Goal: Transaction & Acquisition: Book appointment/travel/reservation

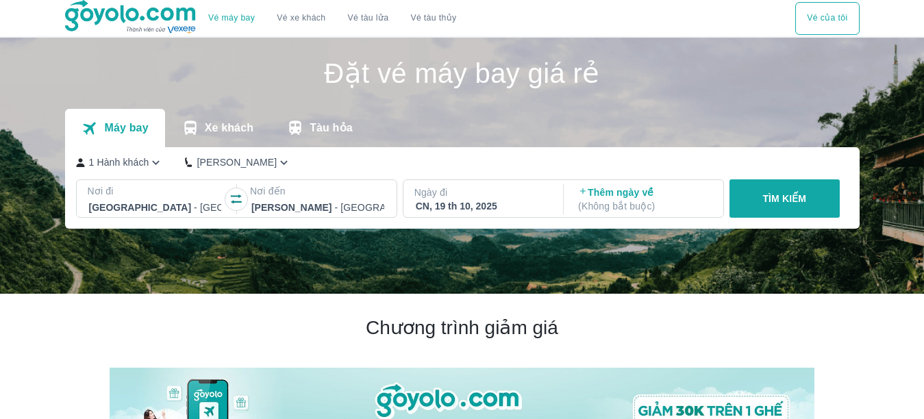
click at [816, 196] on button "TÌM KIẾM" at bounding box center [784, 198] width 110 height 38
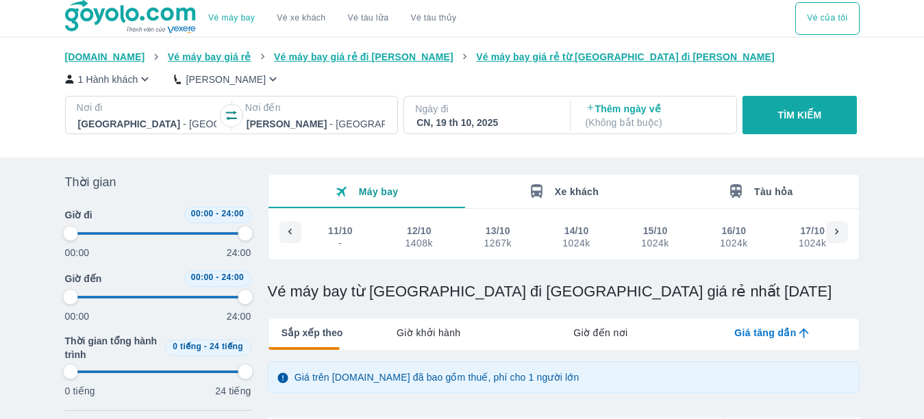
type input "97.9166666666667"
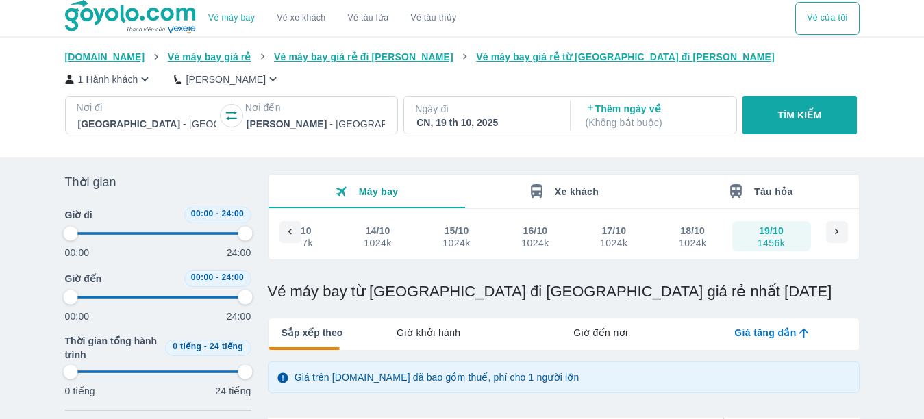
type input "97.9166666666667"
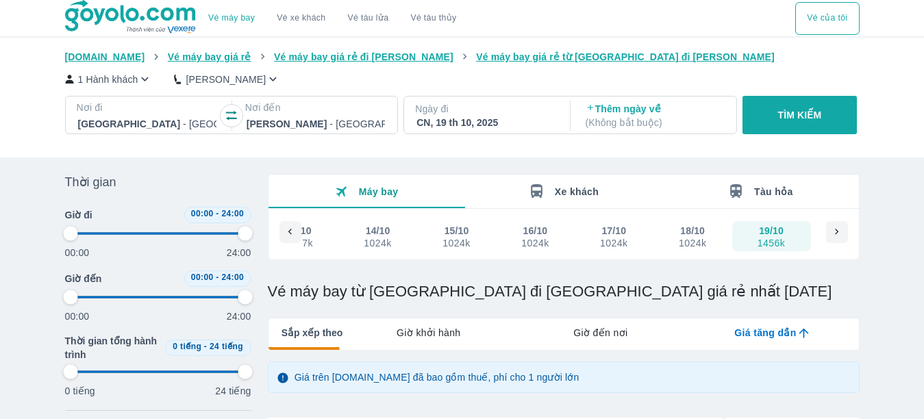
type input "97.9166666666667"
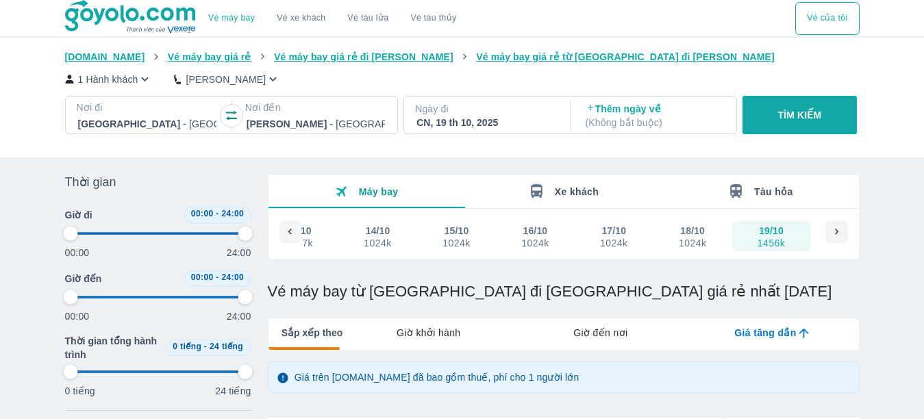
type input "97.9166666666667"
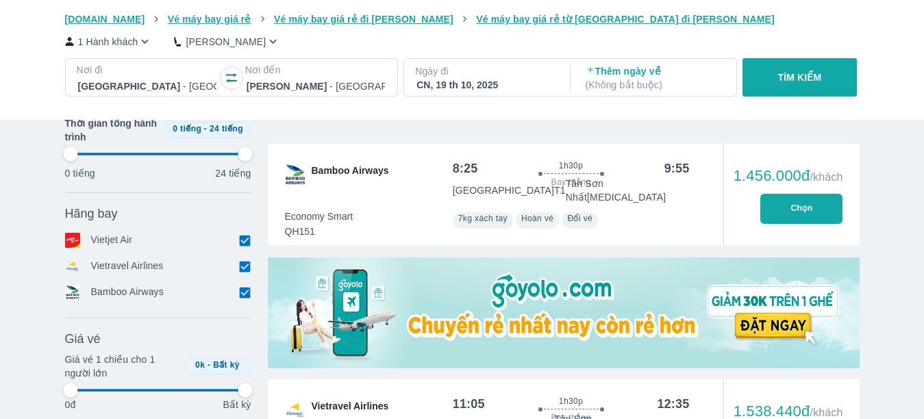
type input "97.9166666666667"
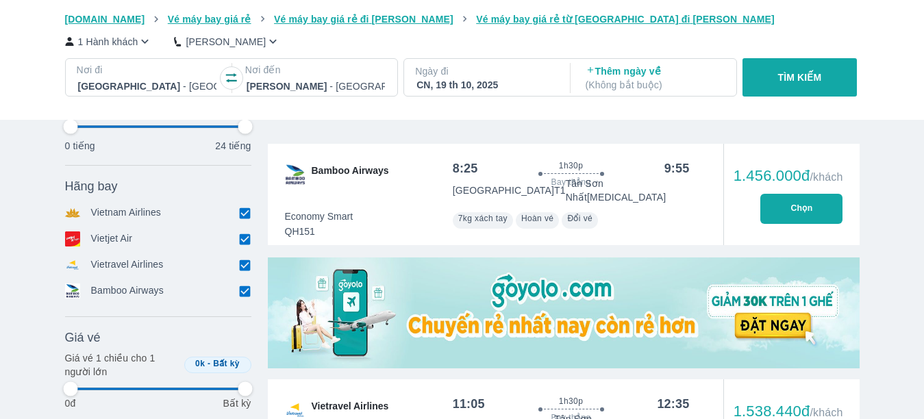
type input "97.9166666666667"
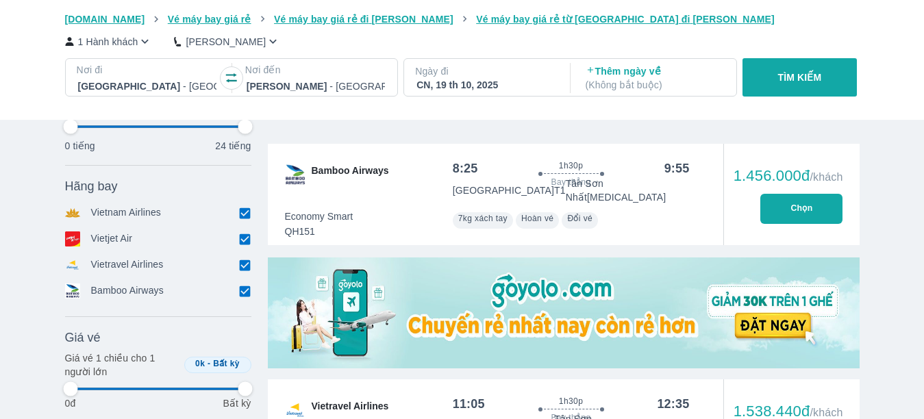
type input "97.9166666666667"
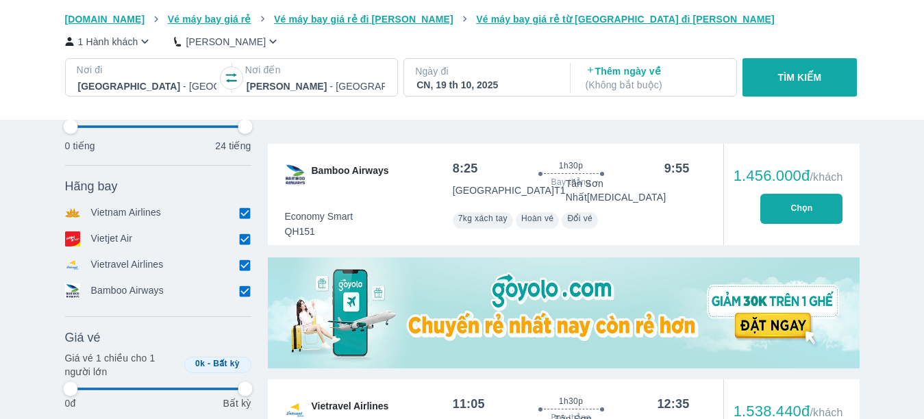
type input "97.9166666666667"
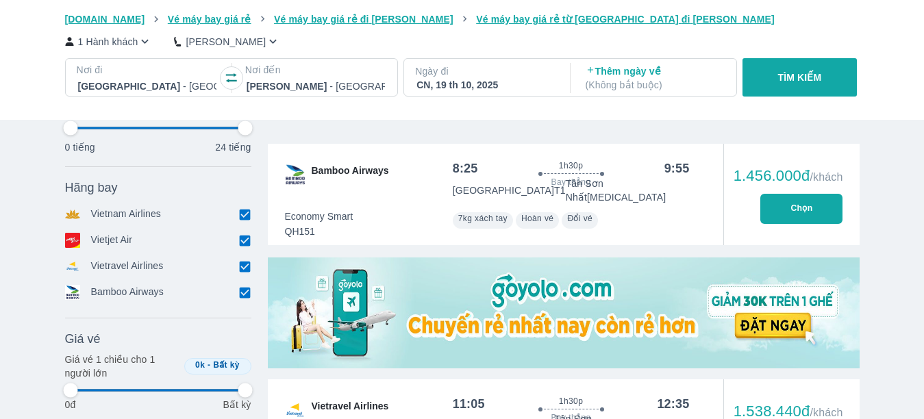
scroll to position [411, 0]
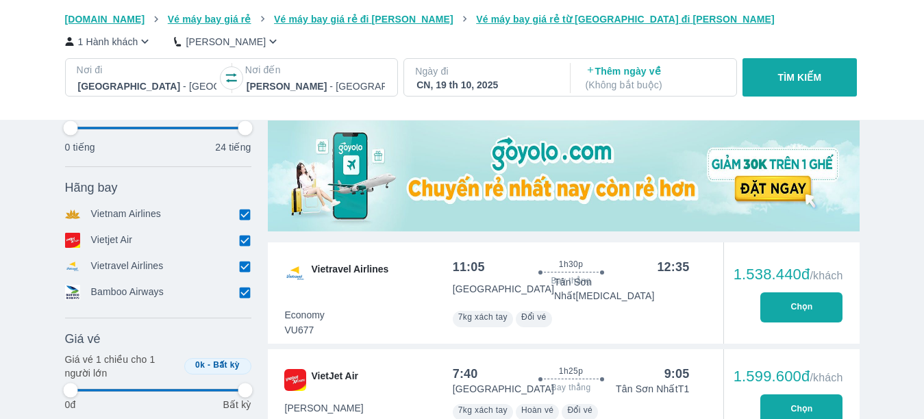
type input "97.9166666666667"
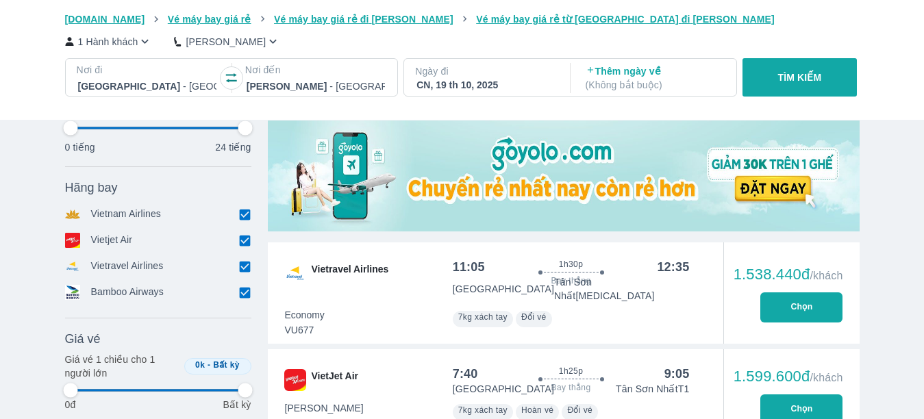
type input "97.9166666666667"
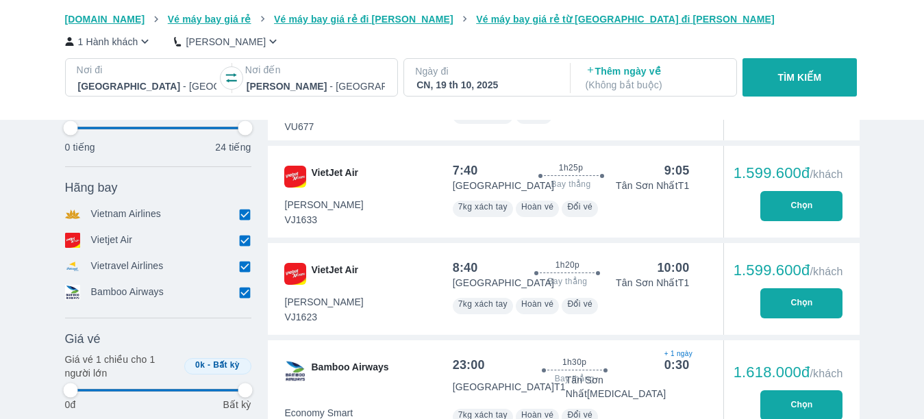
scroll to position [616, 0]
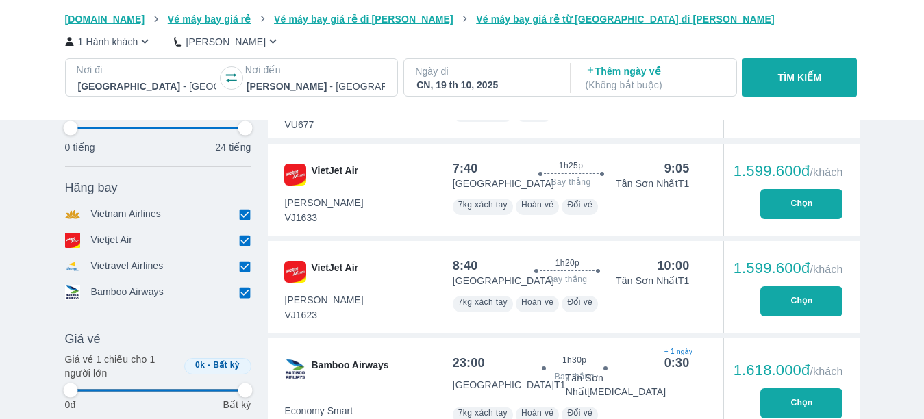
type input "97.9166666666667"
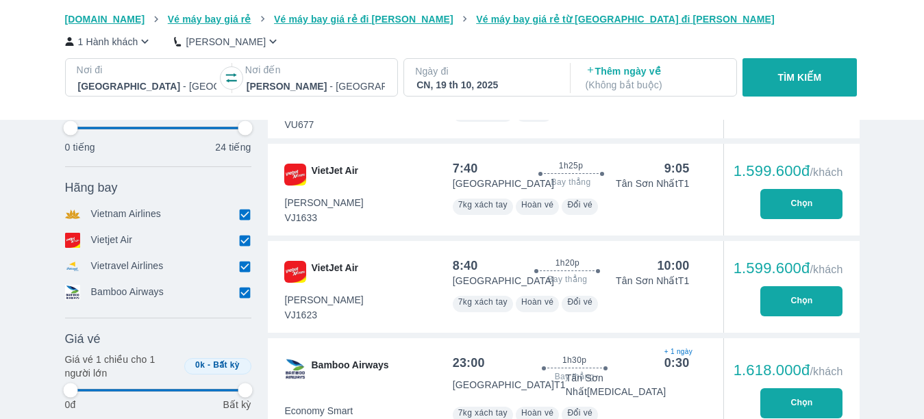
type input "97.9166666666667"
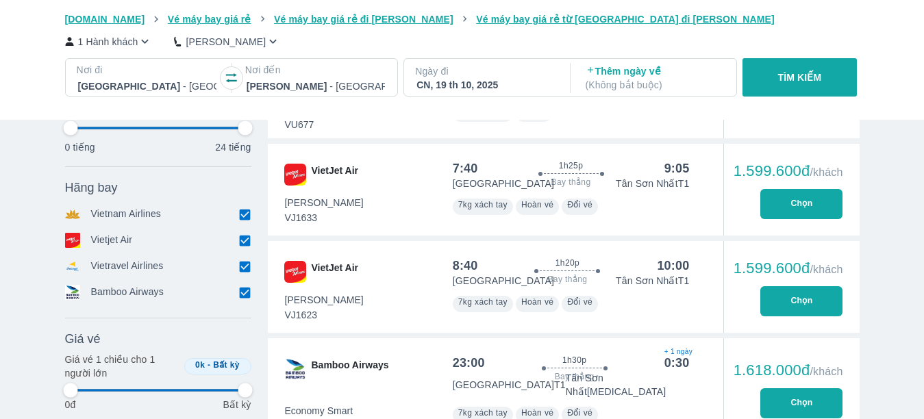
type input "97.9166666666667"
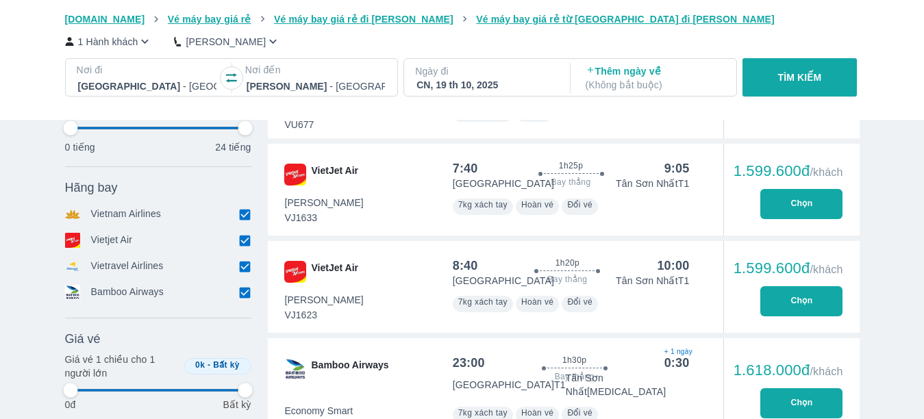
type input "97.9166666666667"
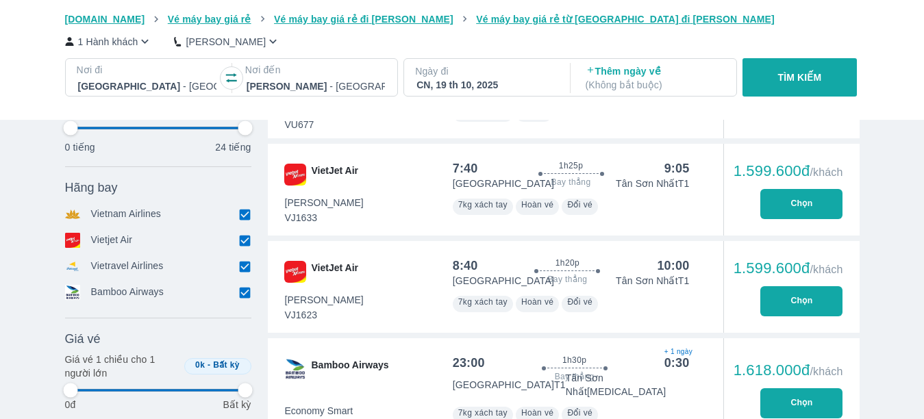
type input "97.9166666666667"
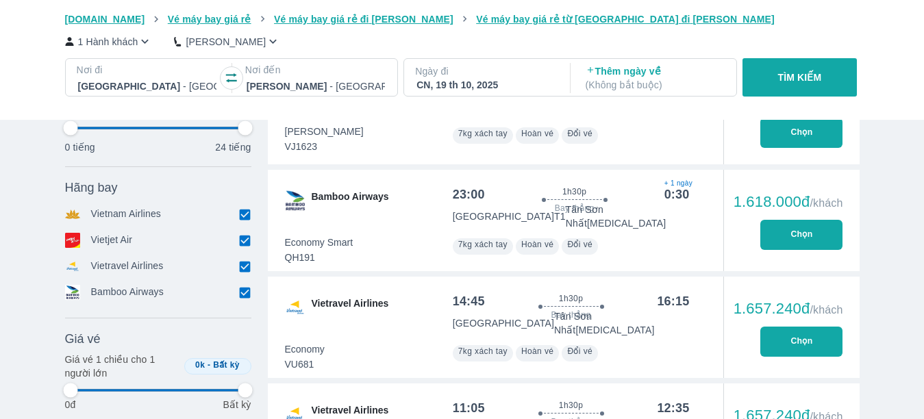
type input "97.9166666666667"
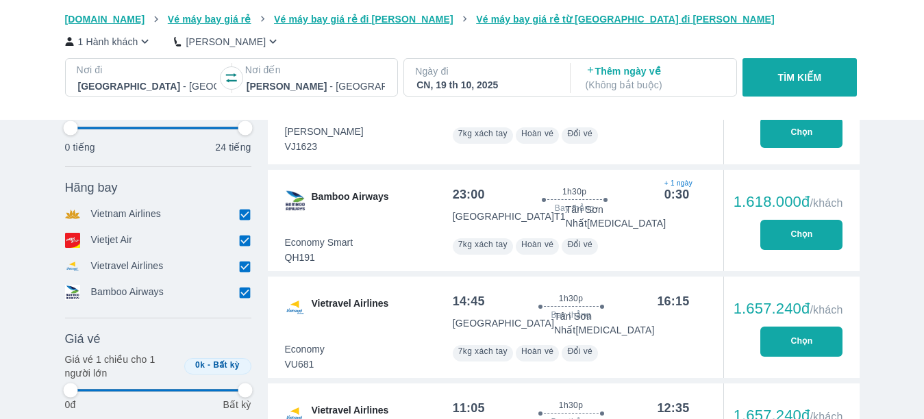
type input "97.9166666666667"
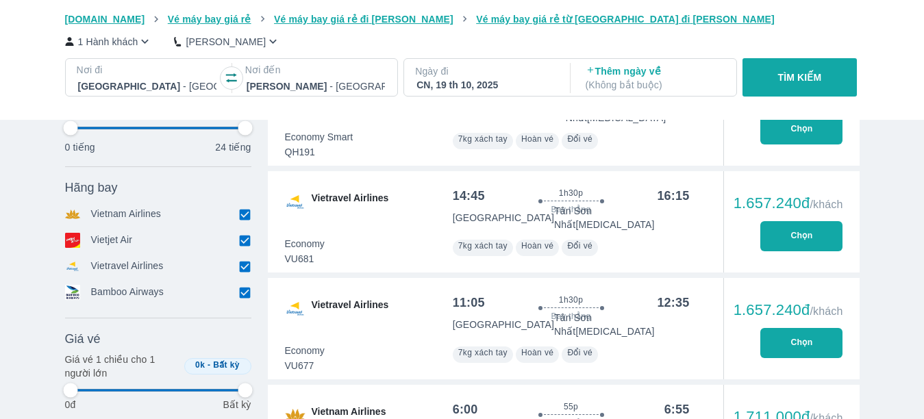
type input "97.9166666666667"
click at [488, 74] on p "Ngày đi" at bounding box center [485, 71] width 141 height 14
type input "97.9166666666667"
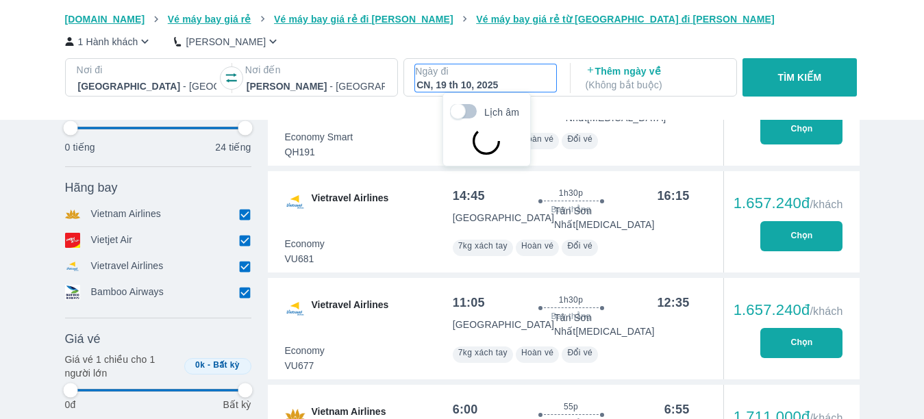
type input "97.9166666666667"
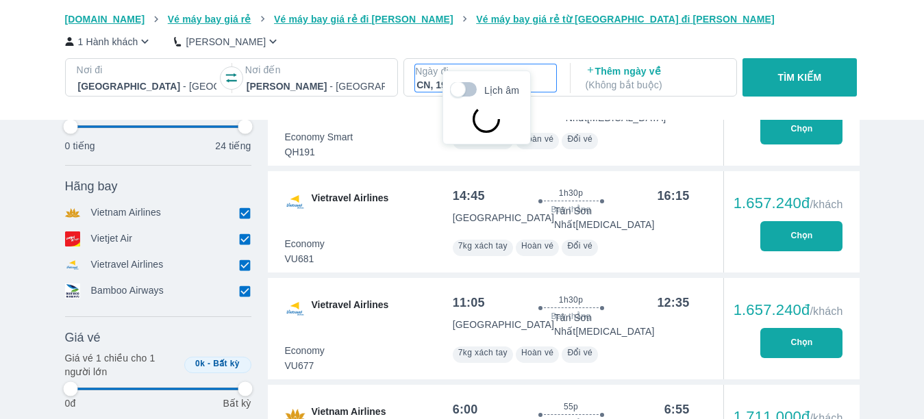
scroll to position [869, 0]
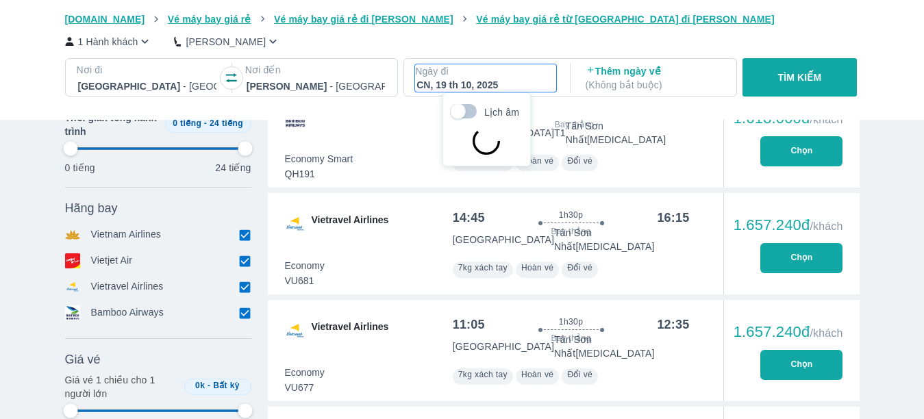
type input "97.9166666666667"
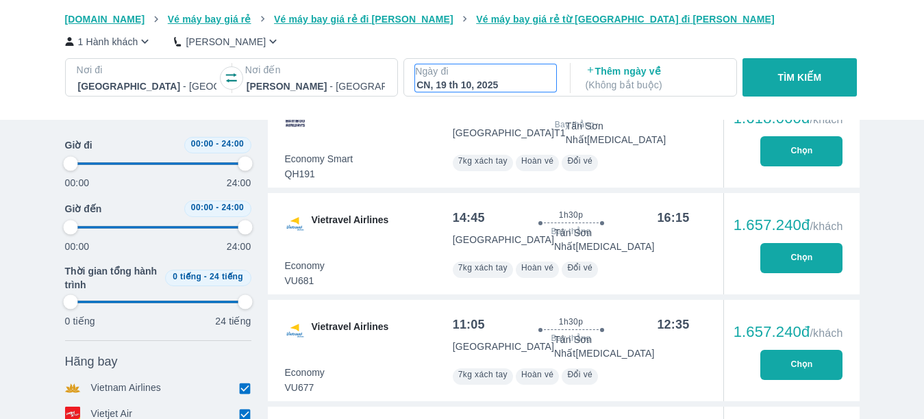
type input "97.9166666666667"
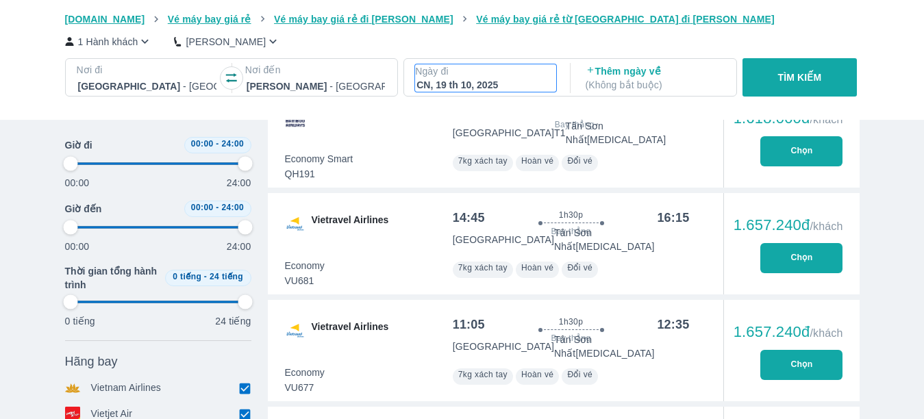
type input "97.9166666666667"
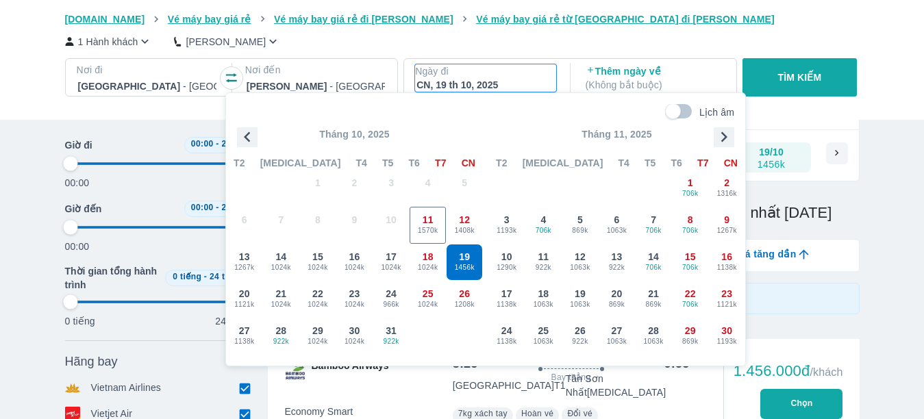
type input "97.9166666666667"
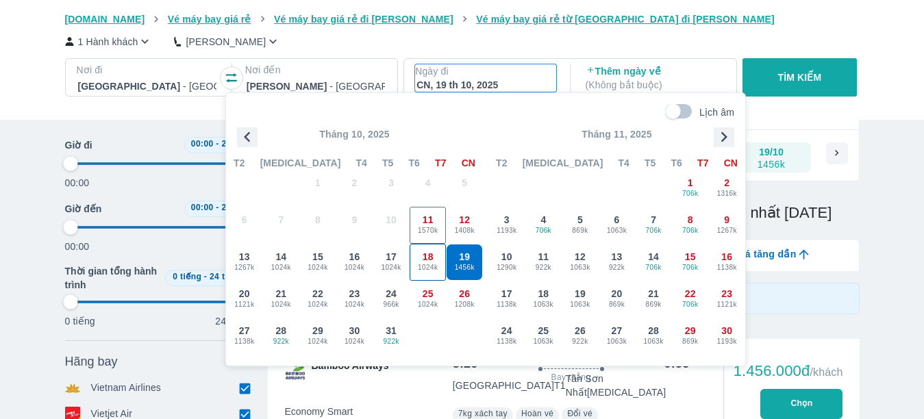
type input "97.9166666666667"
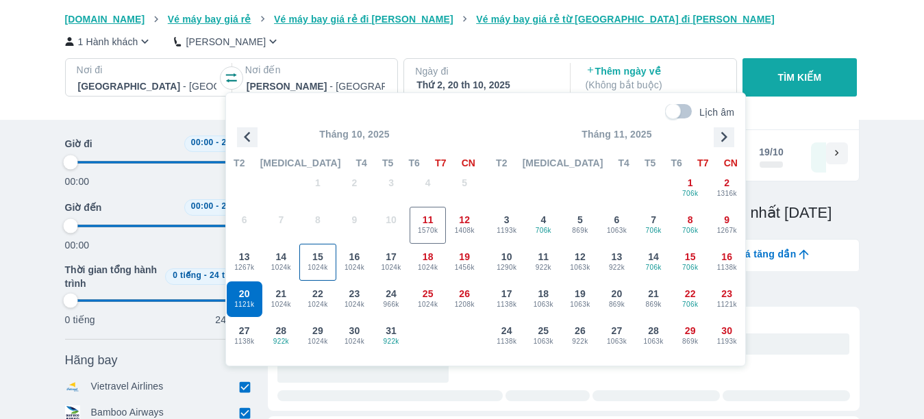
type input "97.9166666666667"
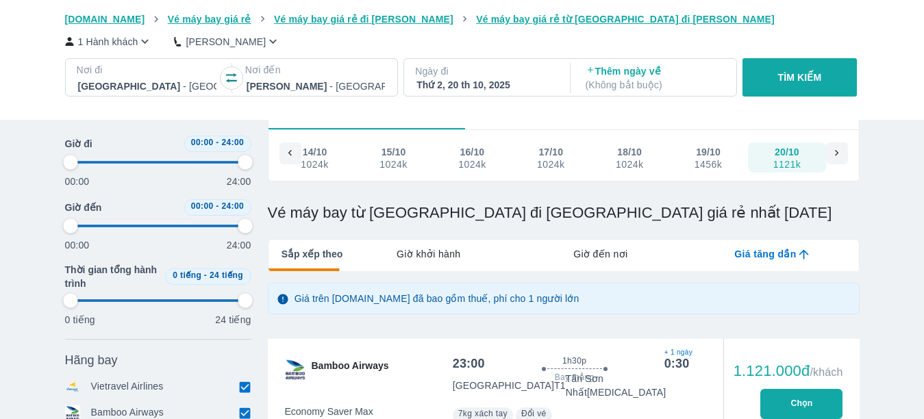
type input "97.9166666666667"
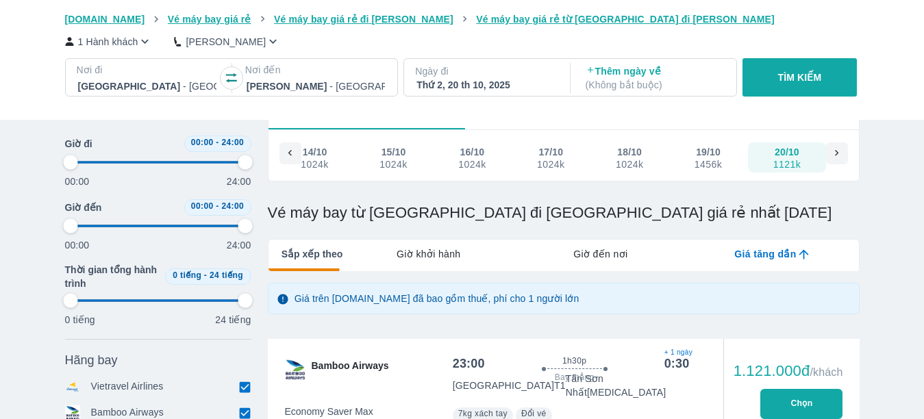
type input "97.9166666666667"
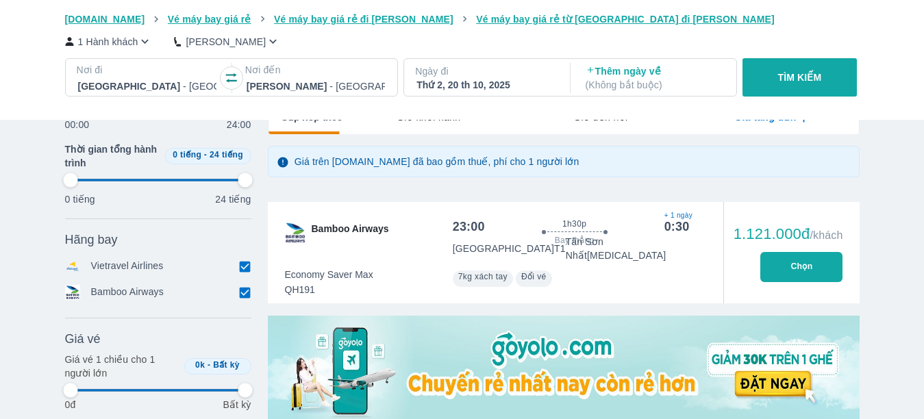
type input "97.9166666666667"
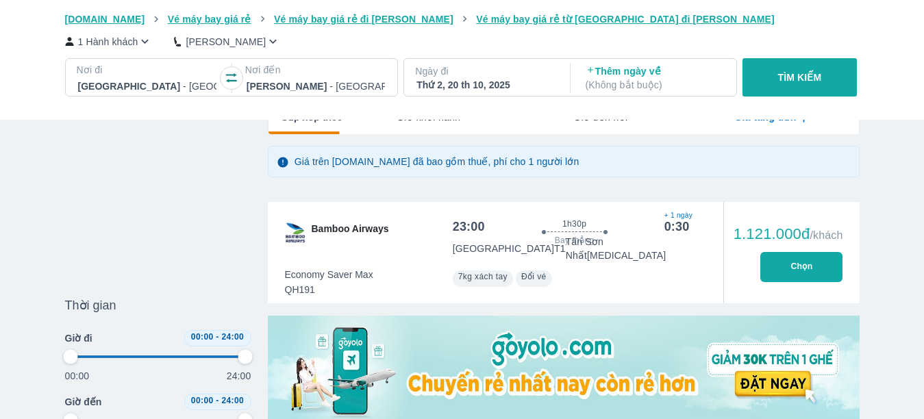
type input "97.9166666666667"
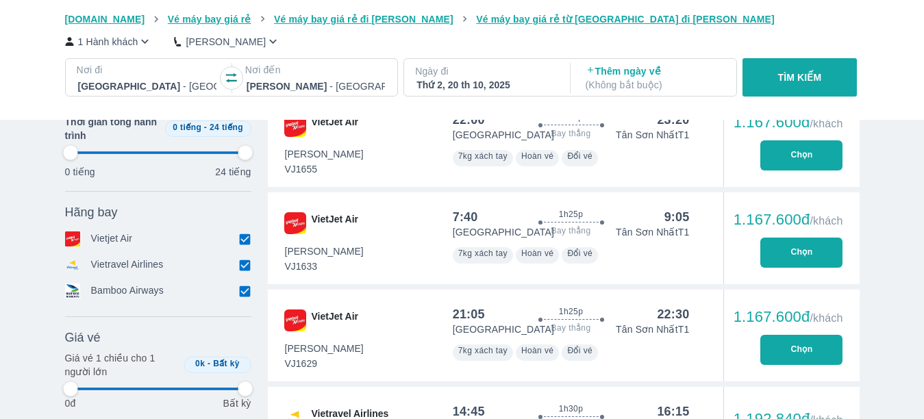
type input "97.9166666666667"
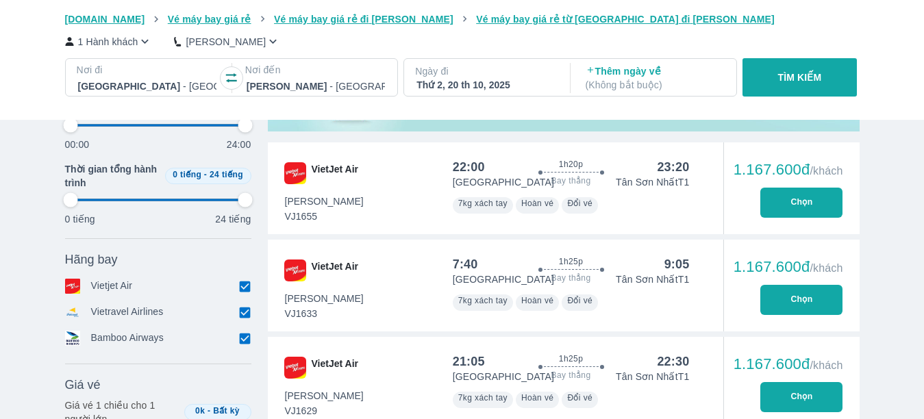
scroll to position [425, 0]
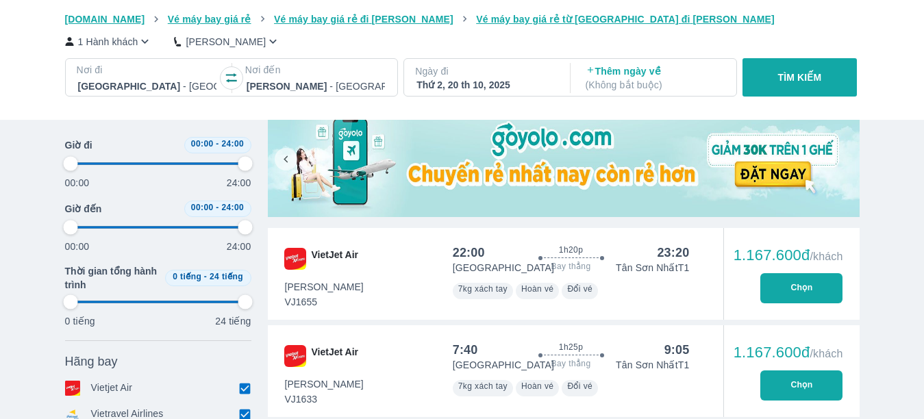
type input "97.9166666666667"
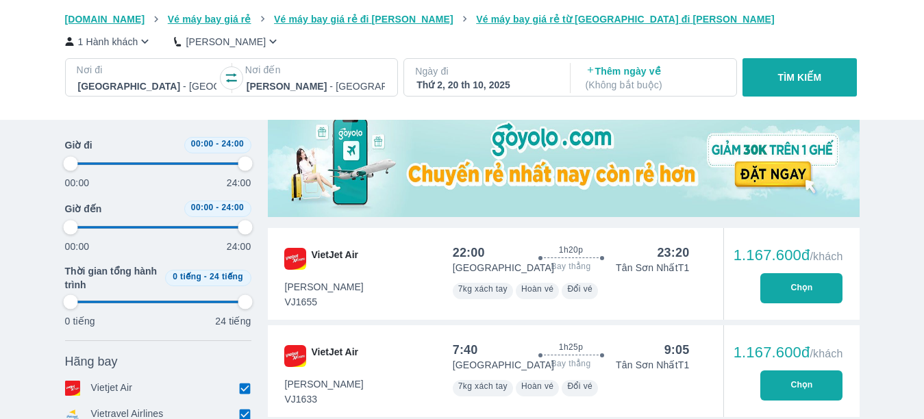
type input "97.9166666666667"
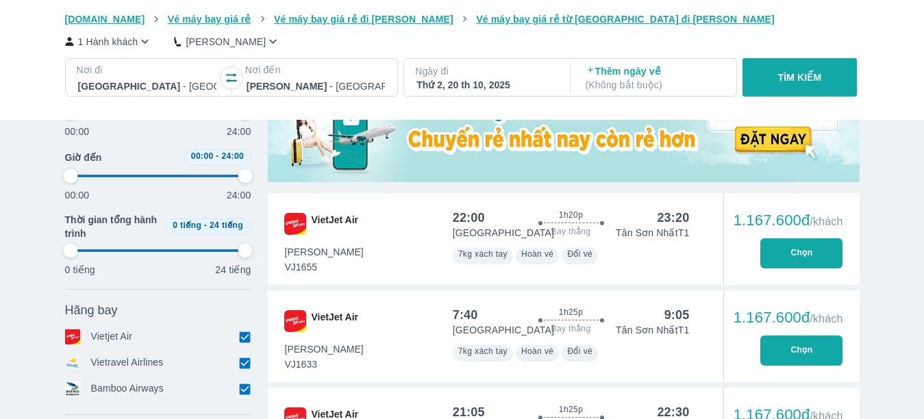
scroll to position [421, 0]
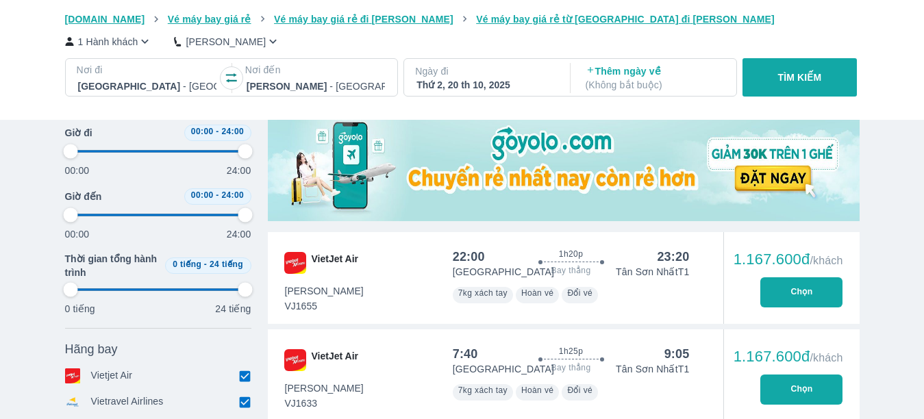
type input "97.9166666666667"
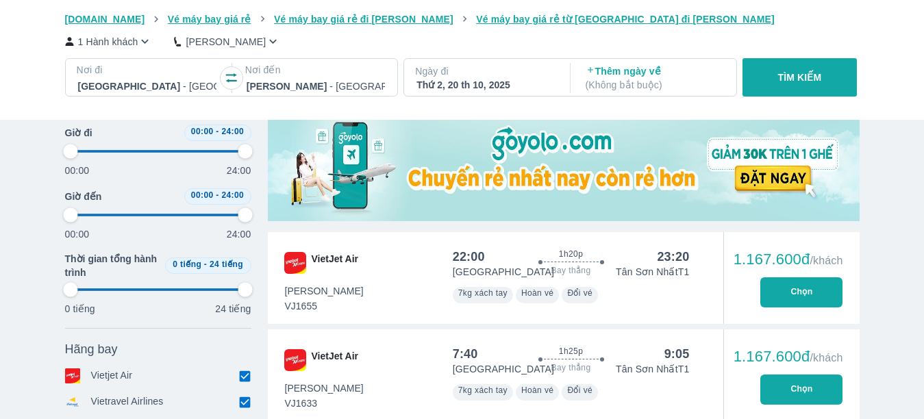
type input "97.9166666666667"
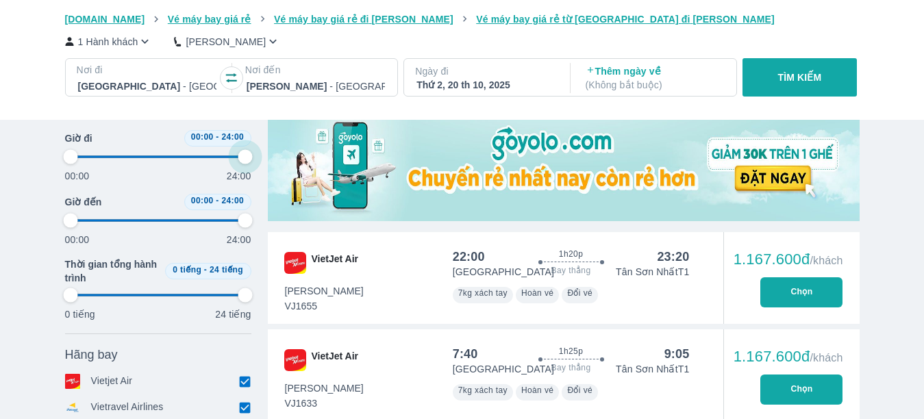
type input "93.75"
type input "97.9166666666667"
type input "64.5833333333333"
type input "97.9166666666667"
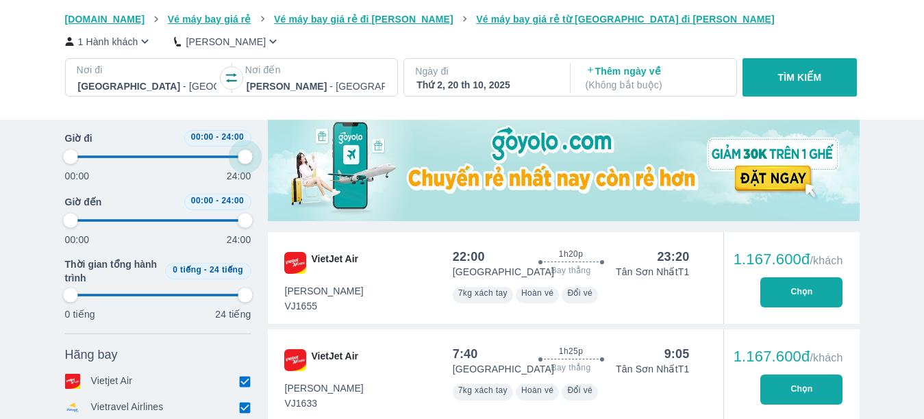
type input "97.9166666666667"
type input "62.5"
type input "97.9166666666667"
type input "58.3333333333333"
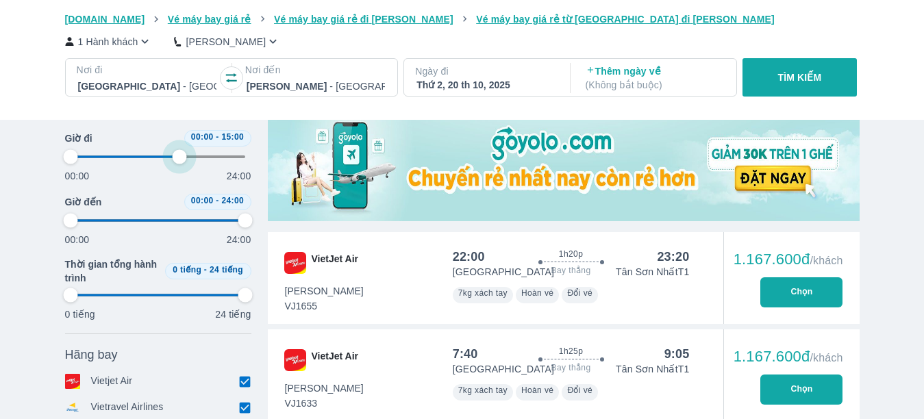
type input "97.9166666666667"
type input "56.25"
type input "97.9166666666667"
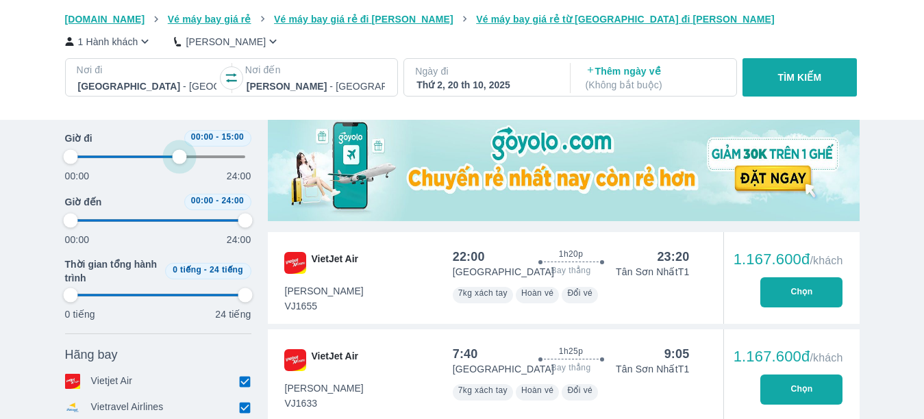
type input "52.0833333333333"
type input "97.9166666666667"
type input "50"
type input "97.9166666666667"
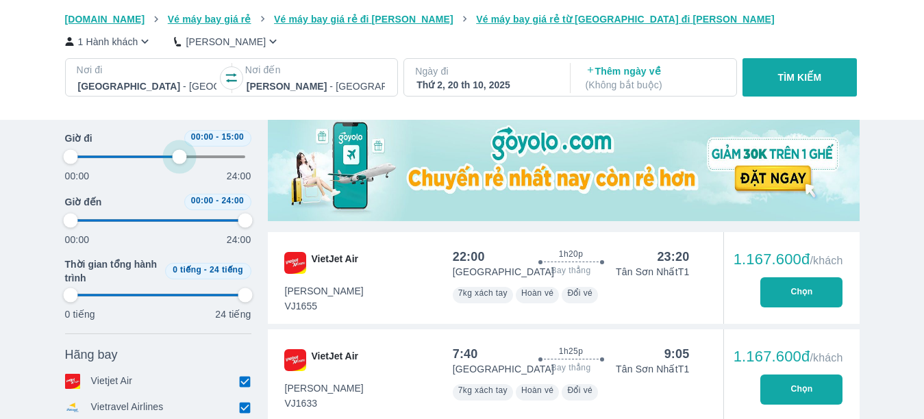
type input "97.9166666666667"
type input "47.9166666666667"
type input "97.9166666666667"
type input "43.75"
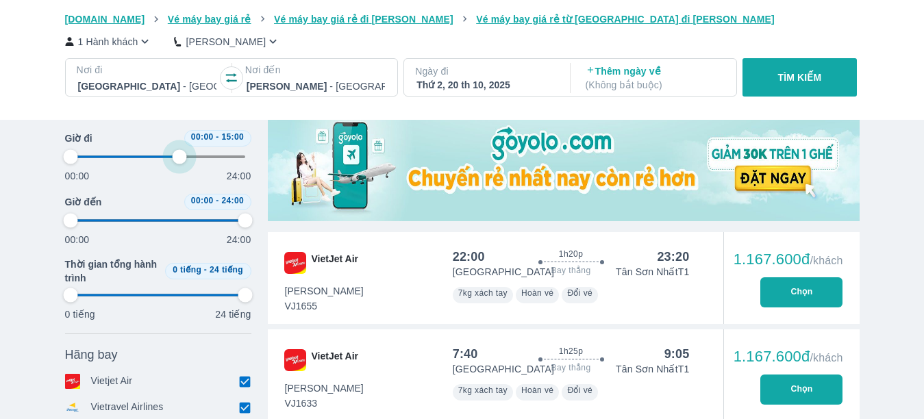
type input "97.9166666666667"
type input "41.6666666666667"
type input "97.9166666666667"
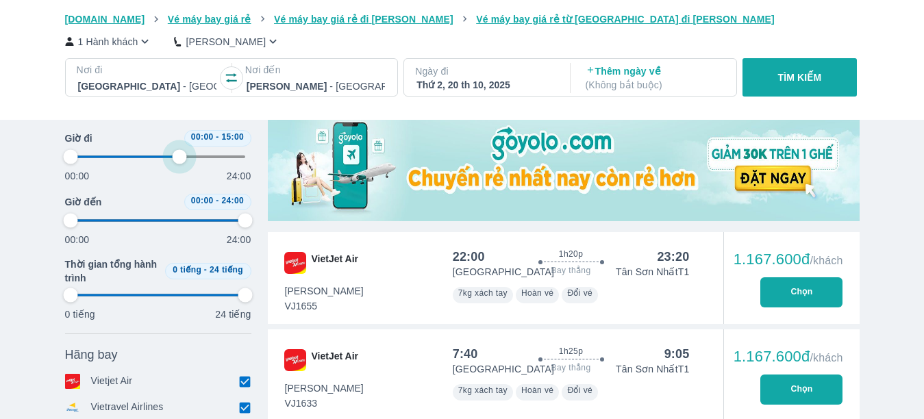
type input "37.5"
type input "97.9166666666667"
type input "35.4166666666667"
type input "97.9166666666667"
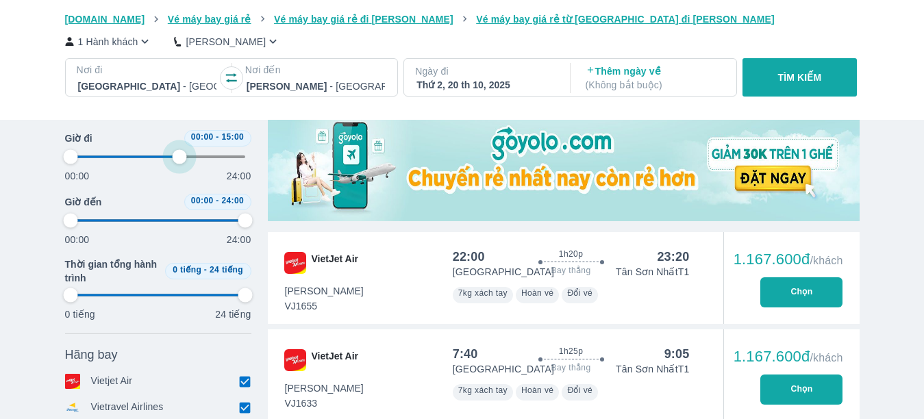
type input "97.9166666666667"
type input "35.4166666666667"
type input "97.9166666666667"
type input "33.3333333333333"
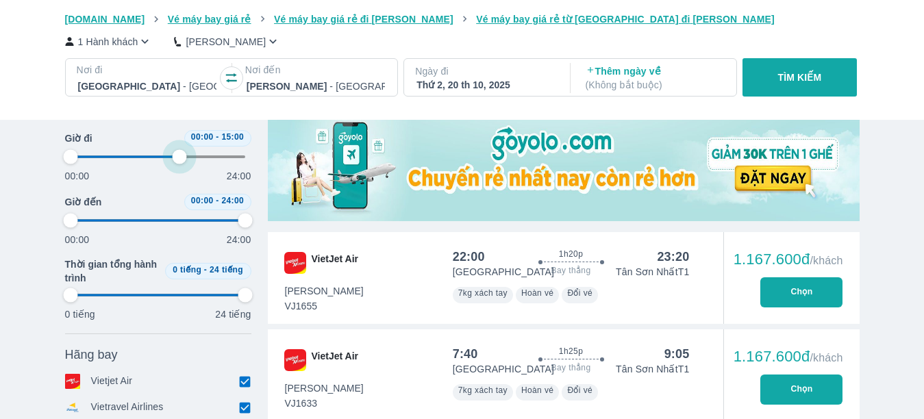
type input "97.9166666666667"
type input "33.3333333333333"
type input "97.9166666666667"
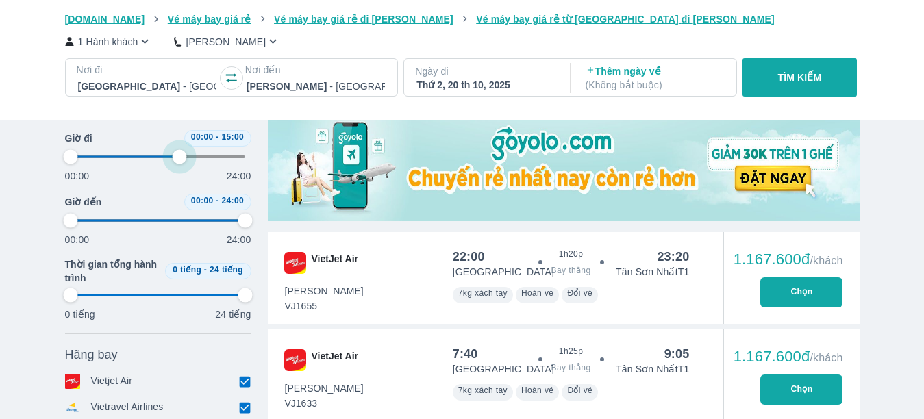
type input "31.25"
type input "97.9166666666667"
type input "22.9166666666667"
type input "97.9166666666667"
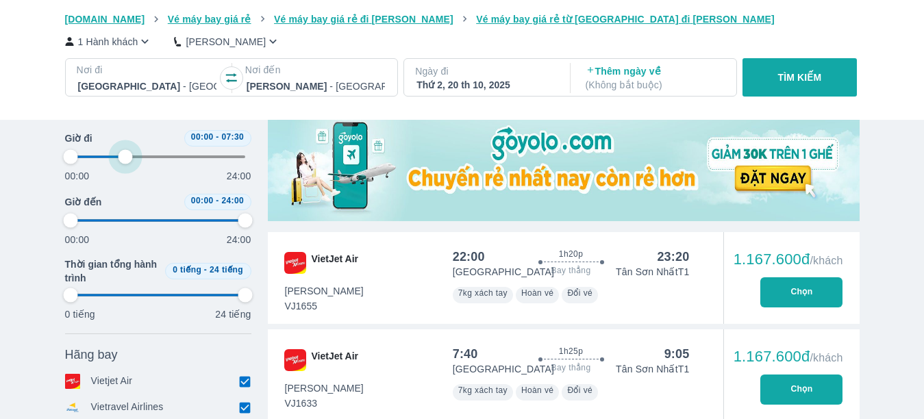
type input "97.9166666666667"
drag, startPoint x: 245, startPoint y: 153, endPoint x: 110, endPoint y: 168, distance: 135.0
click at [110, 167] on span at bounding box center [158, 157] width 175 height 21
type input "22.9166666666667"
type input "97.9166666666667"
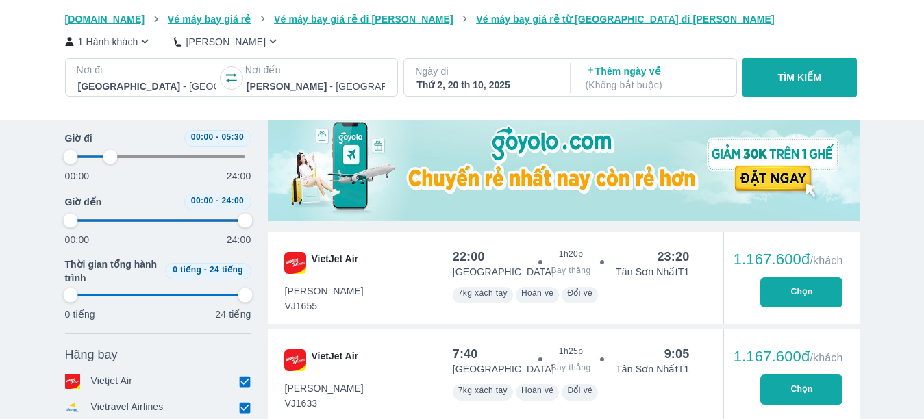
type input "97.9166666666667"
type input "22.9166666666667"
type input "97.9166666666667"
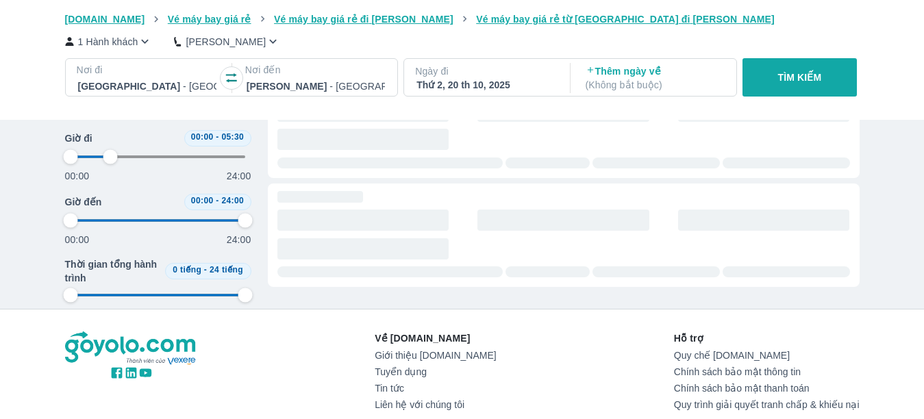
type input "22.9166666666667"
type input "97.9166666666667"
type input "25"
type input "97.9166666666667"
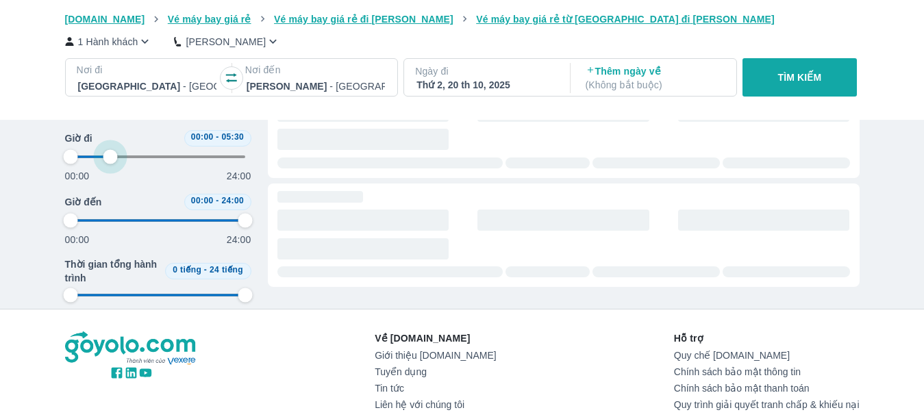
type input "97.9166666666667"
drag, startPoint x: 109, startPoint y: 163, endPoint x: 154, endPoint y: 180, distance: 48.3
click at [116, 161] on div "Thời gian Bỏ lọc Giờ đi 00:00 - 05:30 00:00 24:00 Giờ đến 00:00 - 24:00 00:00 2…" at bounding box center [158, 325] width 186 height 466
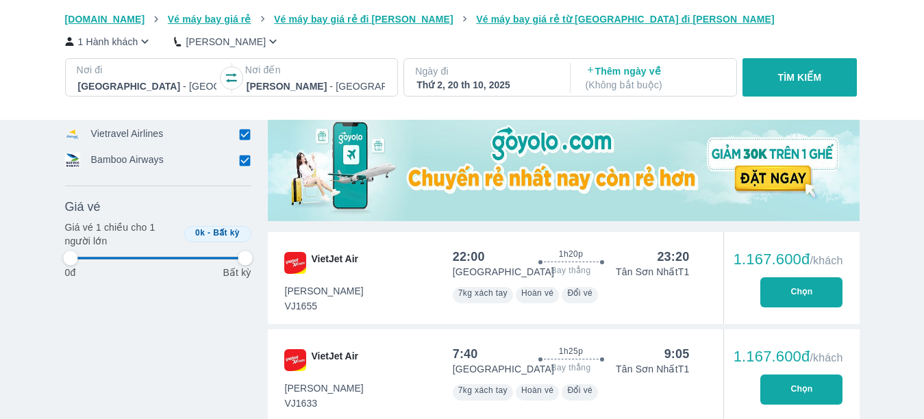
type input "27.0833333333333"
type input "97.9166666666667"
type input "22.9166666666667"
type input "97.9166666666667"
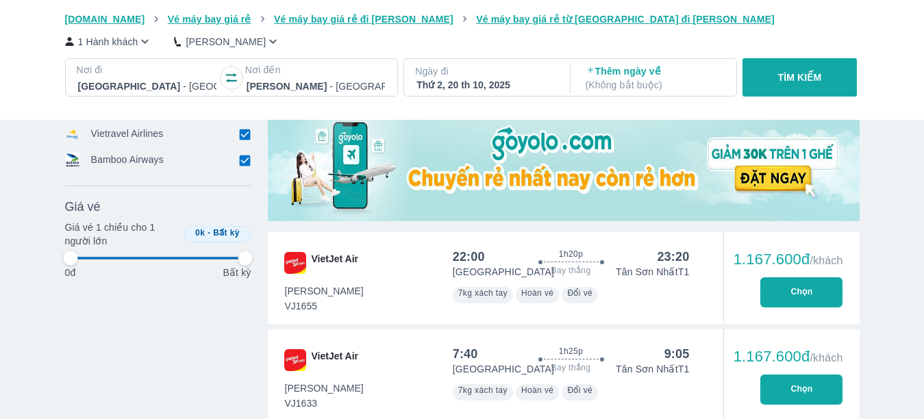
type input "97.9166666666667"
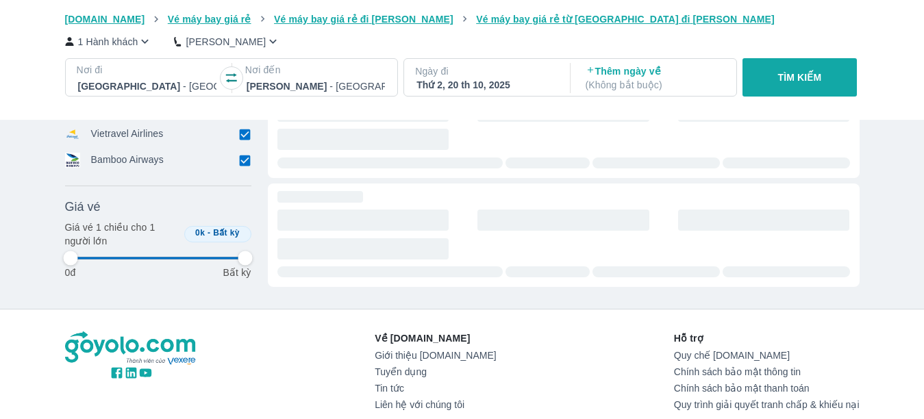
scroll to position [170, 0]
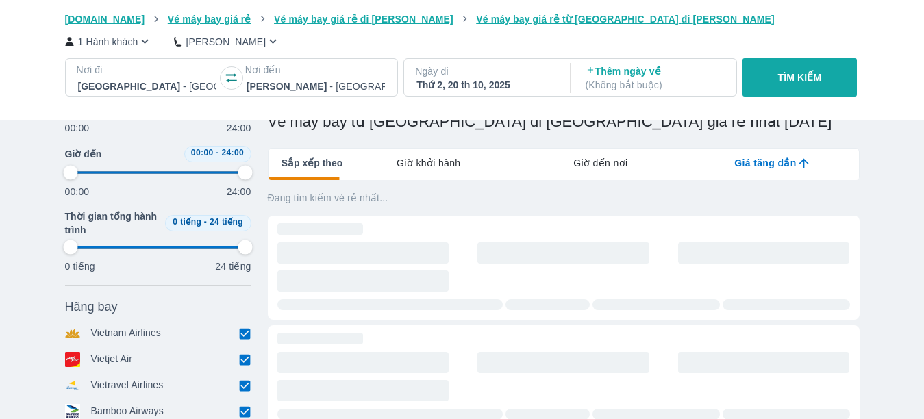
type input "25"
type input "97.9166666666667"
type input "27.0833333333333"
type input "97.9166666666667"
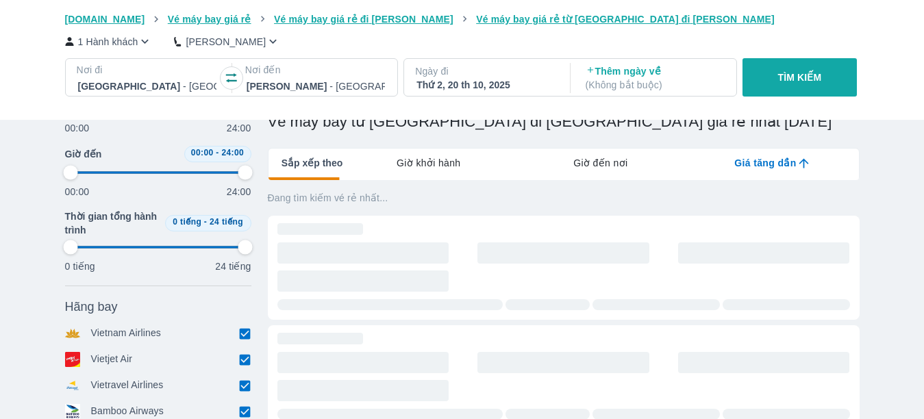
type input "97.9166666666667"
type input "27.0833333333333"
type input "97.9166666666667"
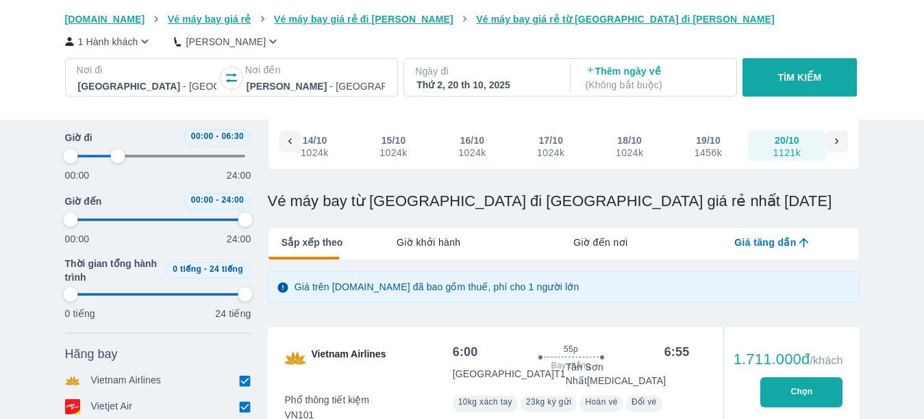
scroll to position [0, 0]
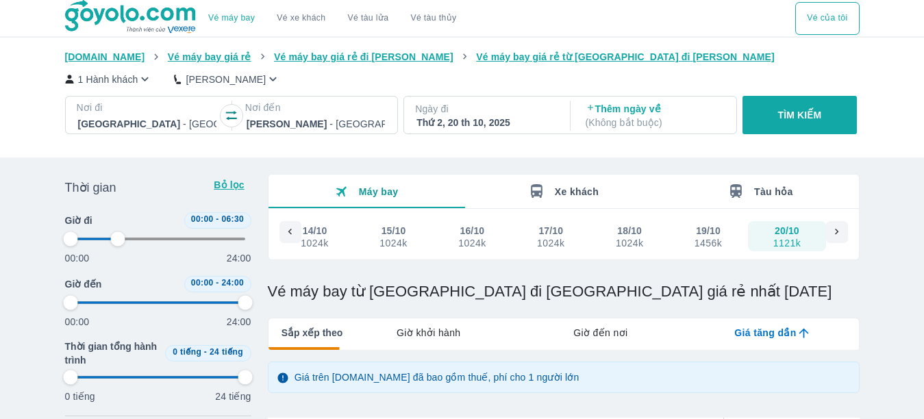
click at [494, 122] on div "Thứ 2, 20 th 10, 2025" at bounding box center [485, 123] width 138 height 14
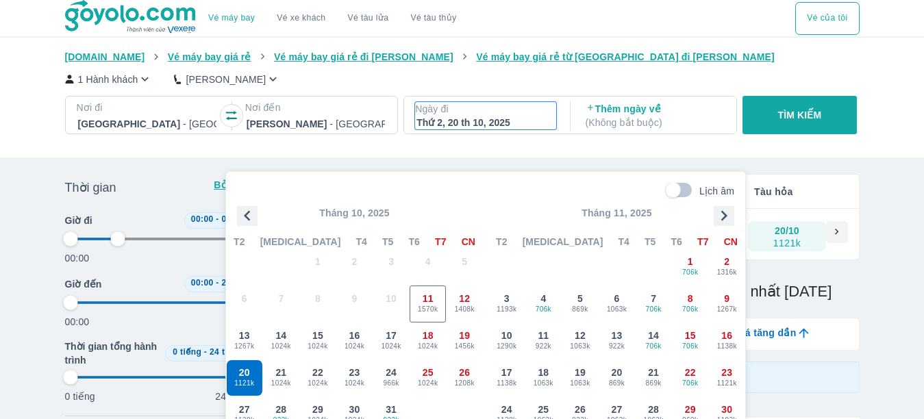
scroll to position [79, 0]
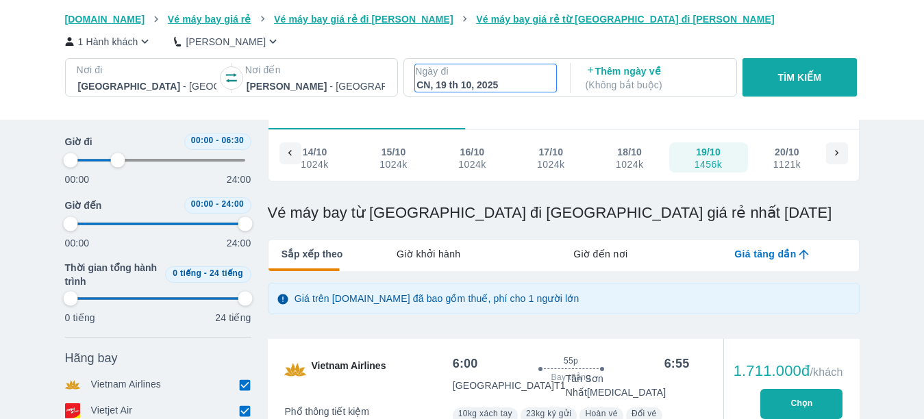
click at [462, 76] on p "Ngày đi" at bounding box center [485, 71] width 141 height 14
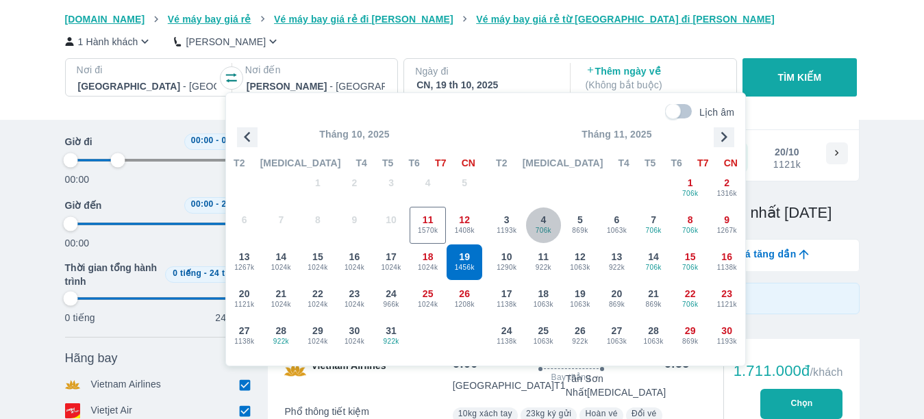
click at [547, 226] on span "706k" at bounding box center [544, 230] width 36 height 11
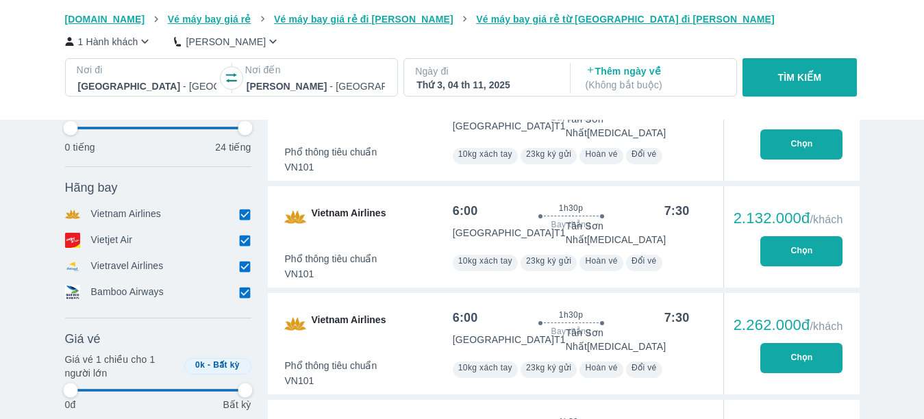
scroll to position [2271, 0]
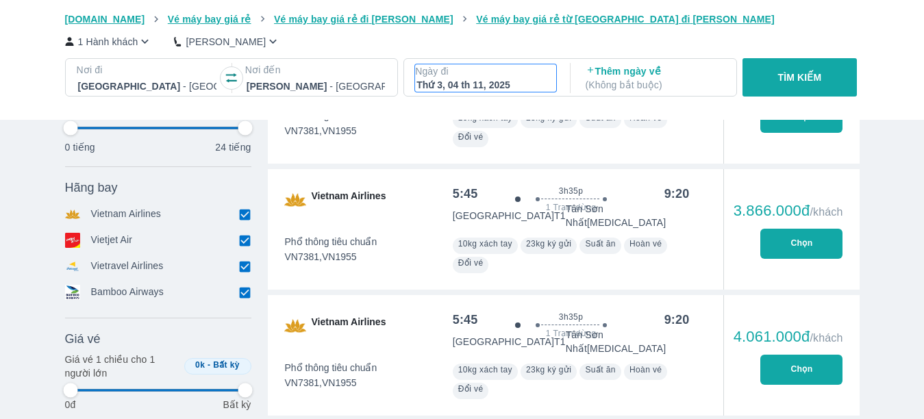
click at [489, 82] on div "Thứ 3, 04 th 11, 2025" at bounding box center [485, 85] width 138 height 14
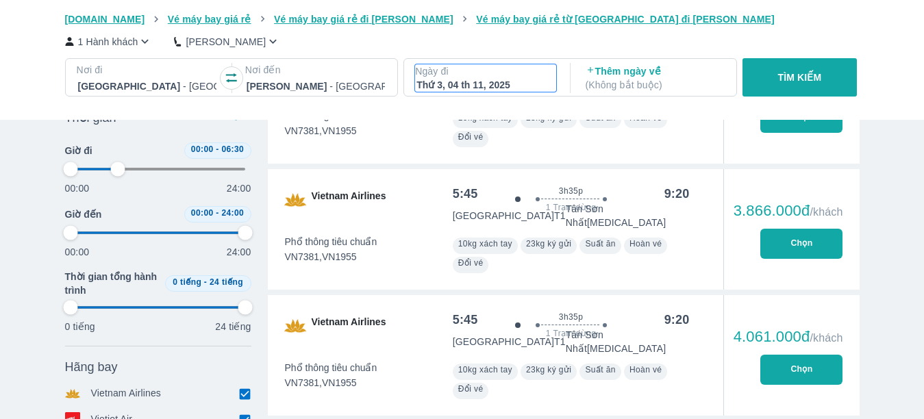
scroll to position [79, 0]
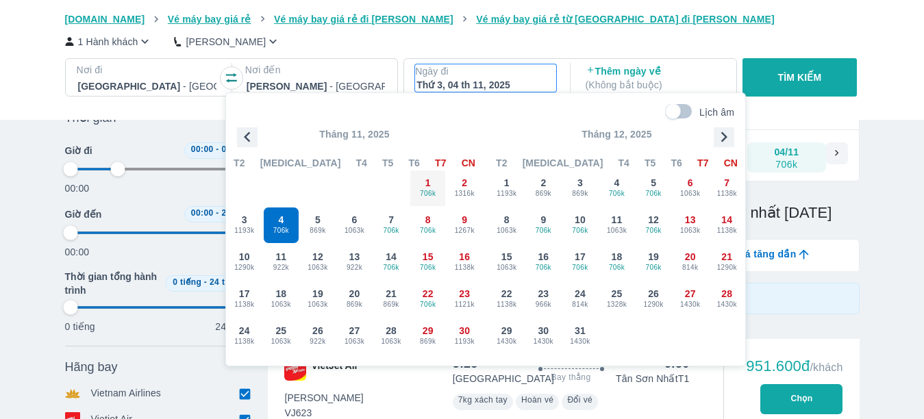
click at [436, 183] on div "1 706k" at bounding box center [428, 189] width 36 height 36
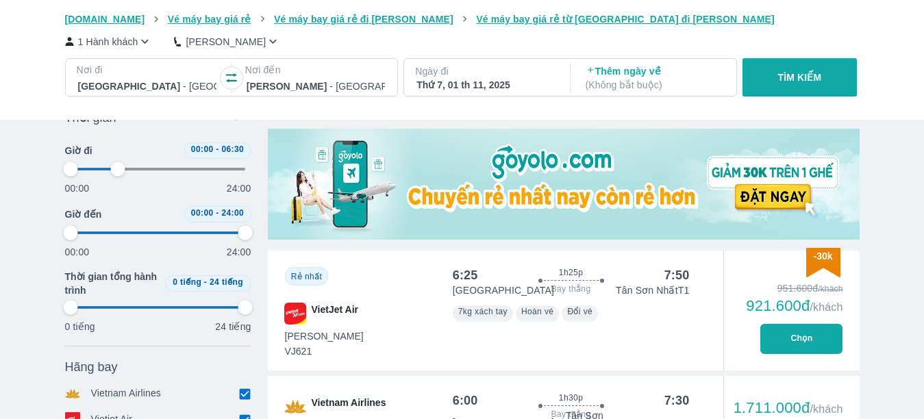
scroll to position [147, 0]
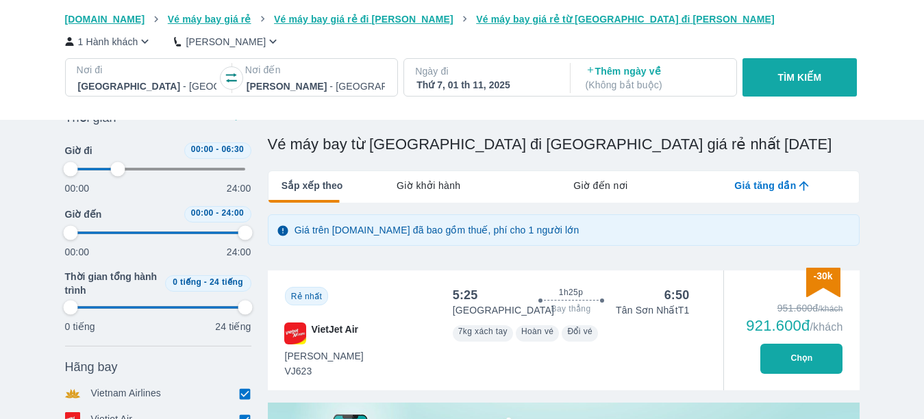
click at [476, 84] on div "Thứ 7, 01 th 11, 2025" at bounding box center [485, 85] width 138 height 14
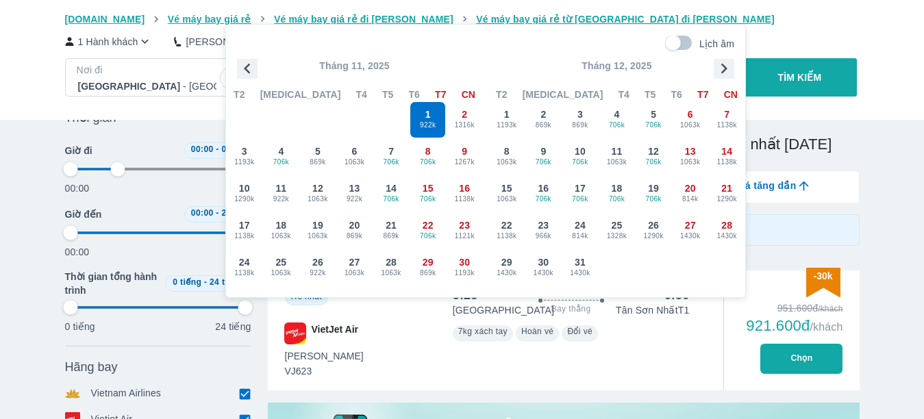
scroll to position [79, 0]
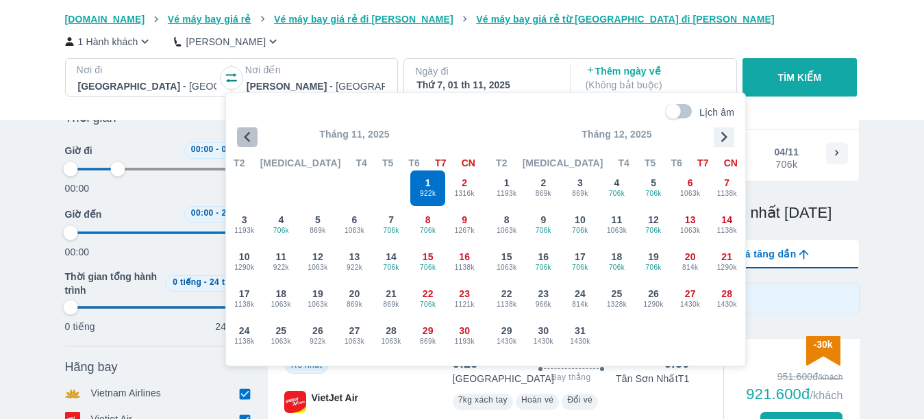
click at [245, 139] on icon "button" at bounding box center [247, 137] width 21 height 21
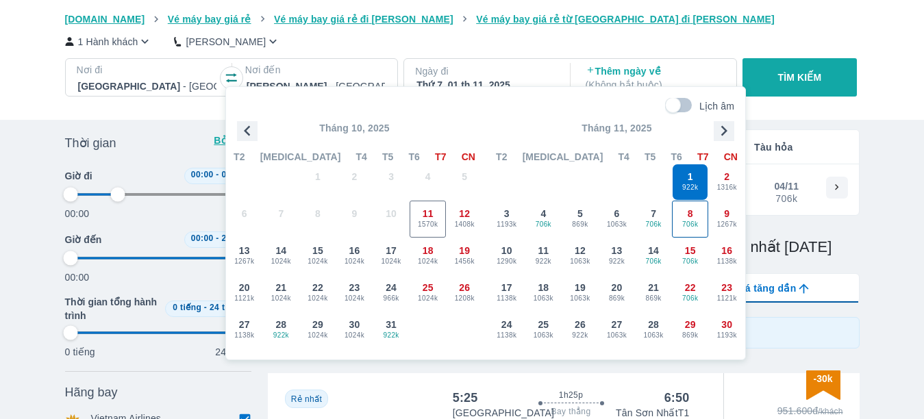
scroll to position [10, 0]
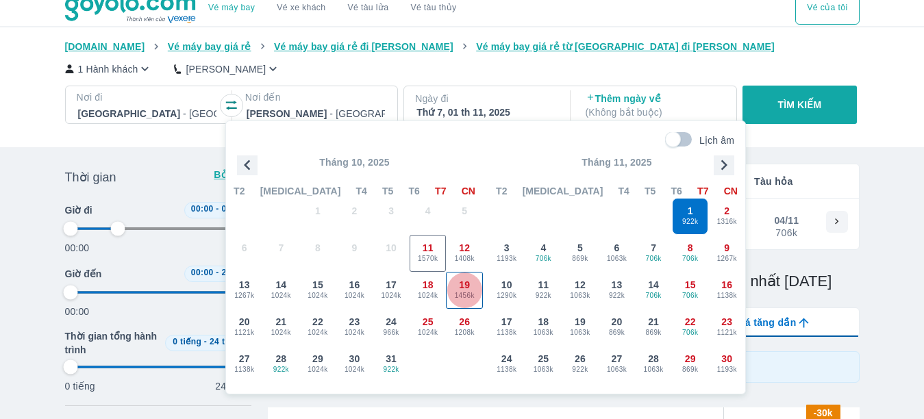
click at [467, 294] on span "1456k" at bounding box center [465, 295] width 36 height 11
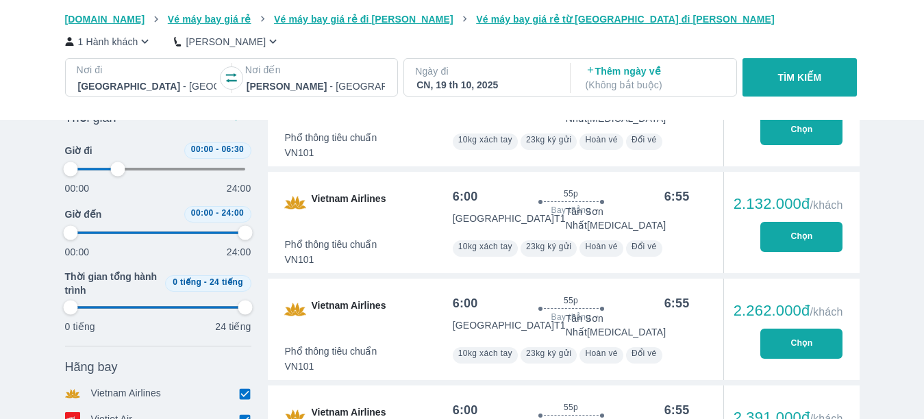
scroll to position [284, 0]
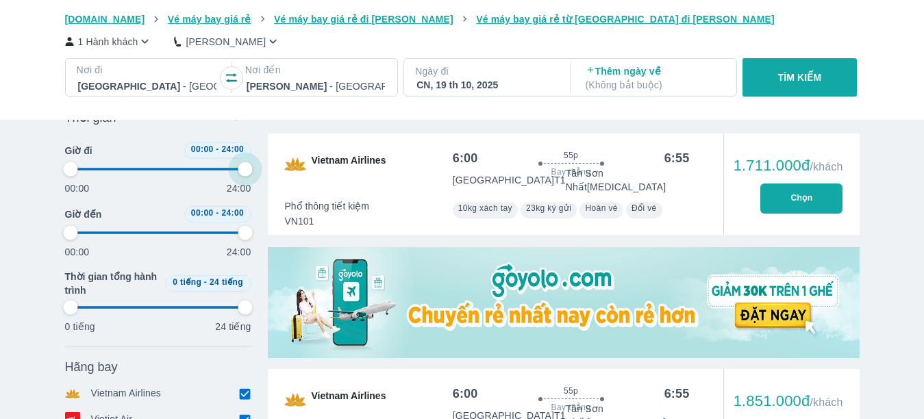
drag, startPoint x: 122, startPoint y: 166, endPoint x: 268, endPoint y: 177, distance: 146.3
click at [198, 174] on div "Thời gian Bỏ lọc Giờ đi 00:00 - 24:00 00:00 24:00 Giờ đến 00:00 - 24:00 00:00 2…" at bounding box center [158, 350] width 186 height 492
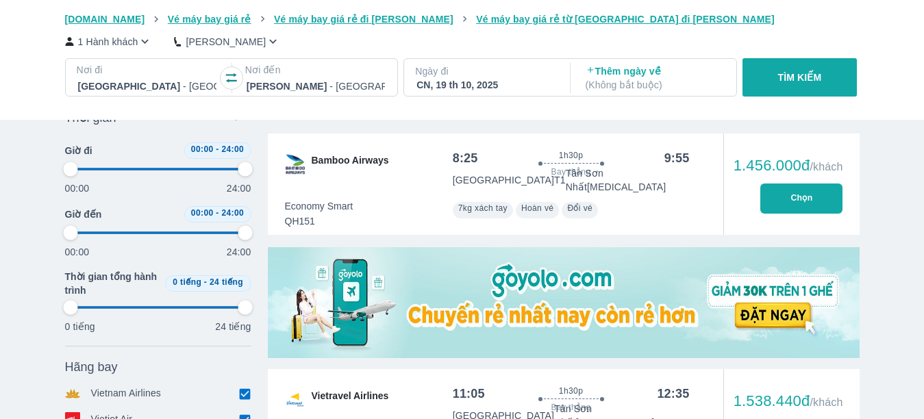
drag, startPoint x: 135, startPoint y: 172, endPoint x: 192, endPoint y: 168, distance: 57.6
click at [192, 168] on div "00:00 24:00" at bounding box center [158, 177] width 186 height 36
drag, startPoint x: 75, startPoint y: 168, endPoint x: 188, endPoint y: 167, distance: 113.7
click at [188, 167] on span at bounding box center [158, 168] width 175 height 21
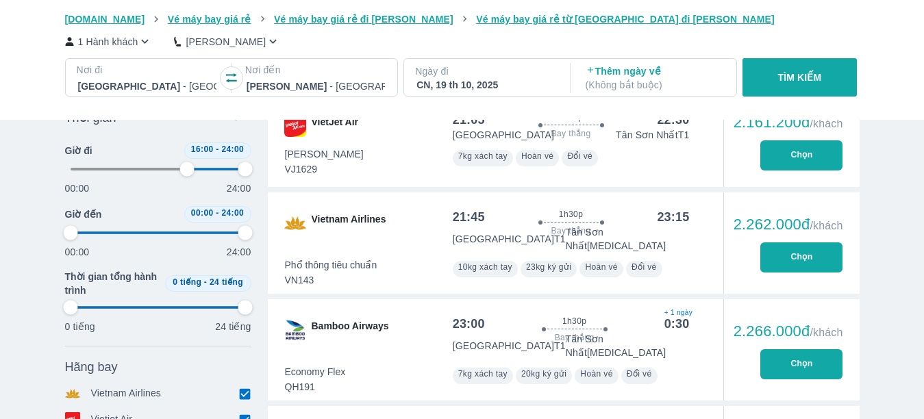
scroll to position [147, 0]
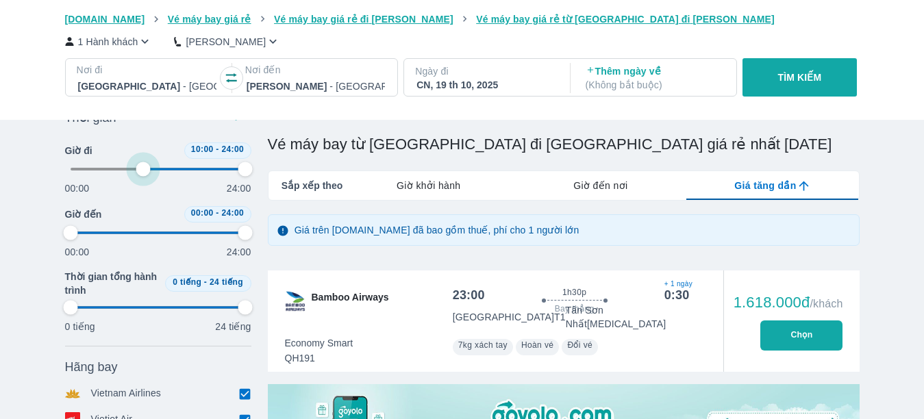
drag, startPoint x: 186, startPoint y: 168, endPoint x: 142, endPoint y: 171, distance: 43.9
click at [142, 171] on span at bounding box center [158, 169] width 175 height 21
